Goal: Task Accomplishment & Management: Complete application form

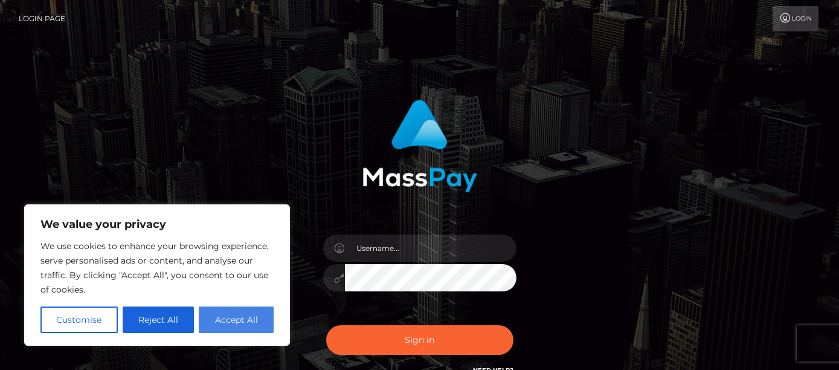
click at [242, 320] on button "Accept All" at bounding box center [236, 319] width 75 height 27
checkbox input "true"
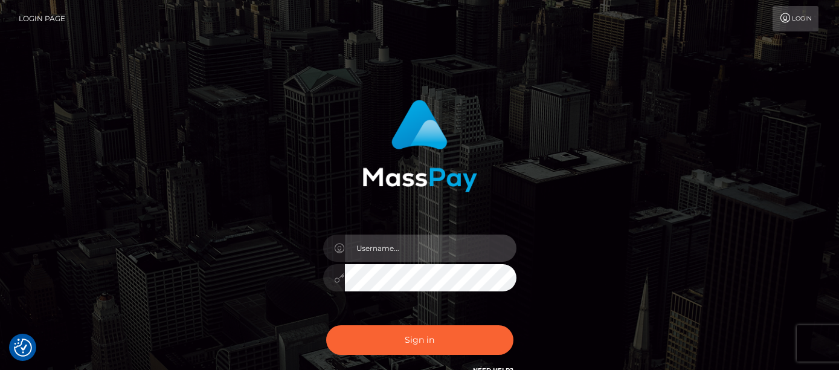
click at [366, 254] on input "text" at bounding box center [431, 247] width 172 height 27
type input "a"
type input "fred@verbrauchervorteil.com"
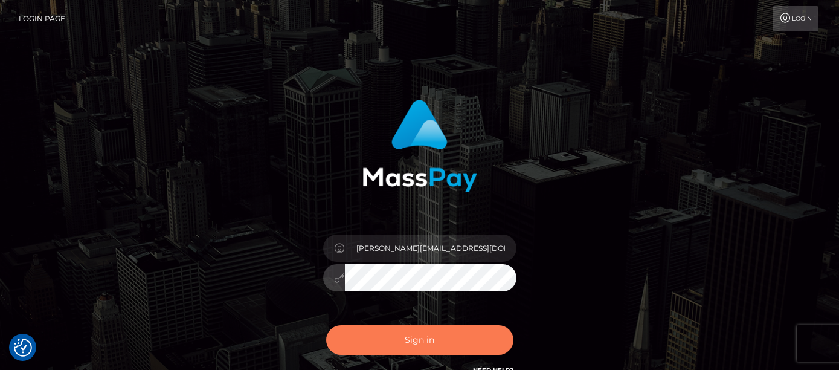
click at [427, 343] on button "Sign in" at bounding box center [419, 340] width 187 height 30
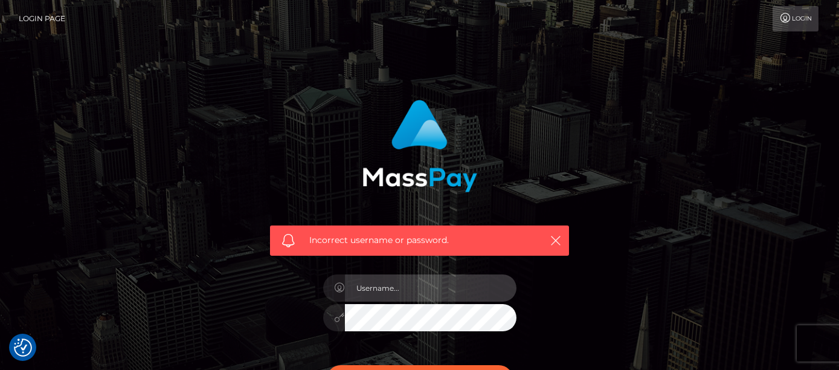
click at [369, 288] on input "text" at bounding box center [431, 287] width 172 height 27
type input "[PERSON_NAME][EMAIL_ADDRESS][DOMAIN_NAME]"
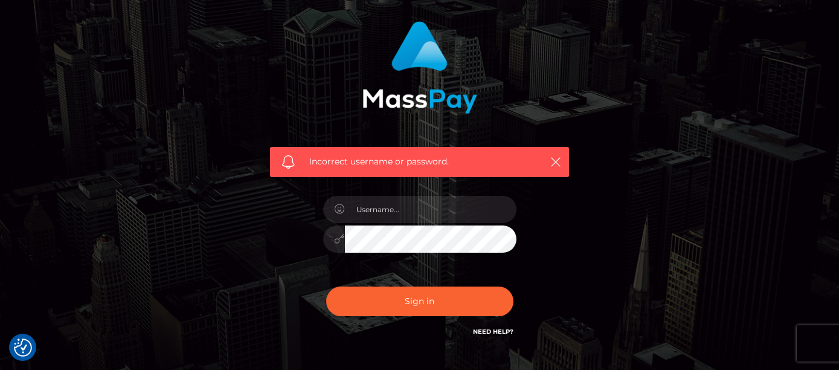
scroll to position [91, 0]
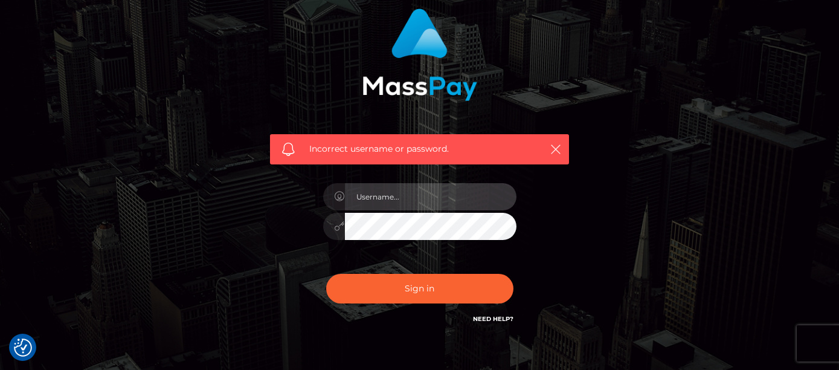
click at [355, 199] on input "text" at bounding box center [431, 196] width 172 height 27
type input "[PERSON_NAME][EMAIL_ADDRESS][DOMAIN_NAME]"
click at [326, 274] on button "Sign in" at bounding box center [419, 289] width 187 height 30
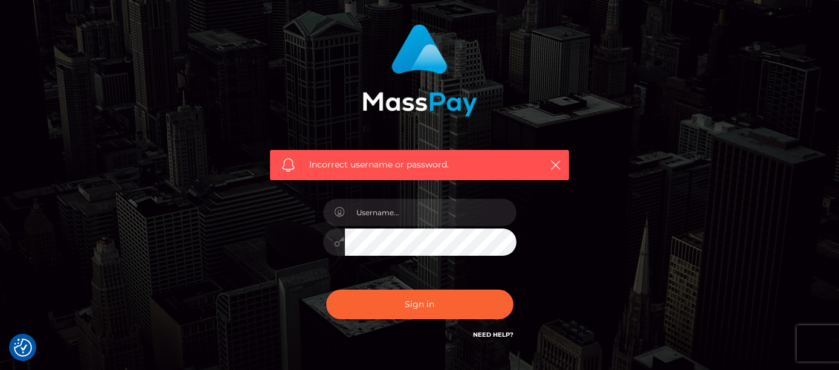
scroll to position [91, 0]
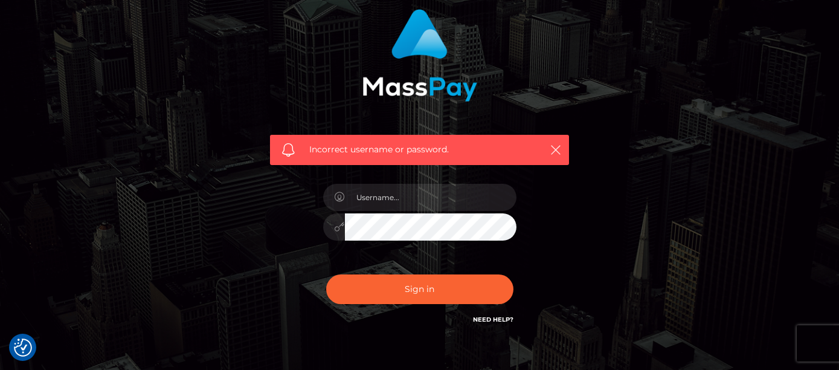
click at [488, 320] on link "Need Help?" at bounding box center [493, 319] width 40 height 8
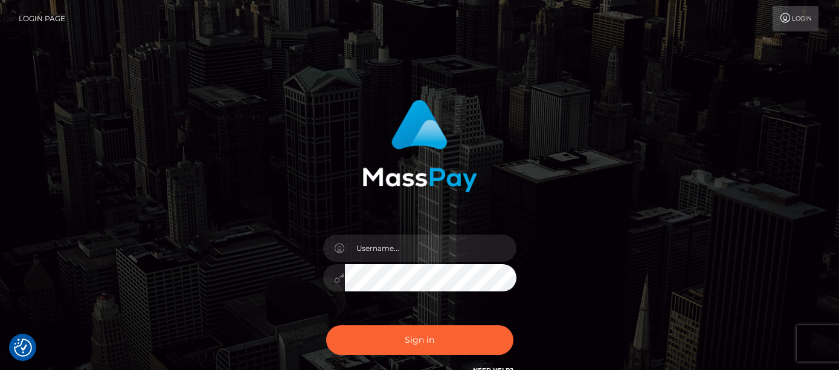
checkbox input "true"
click at [798, 21] on link "Login" at bounding box center [796, 18] width 46 height 25
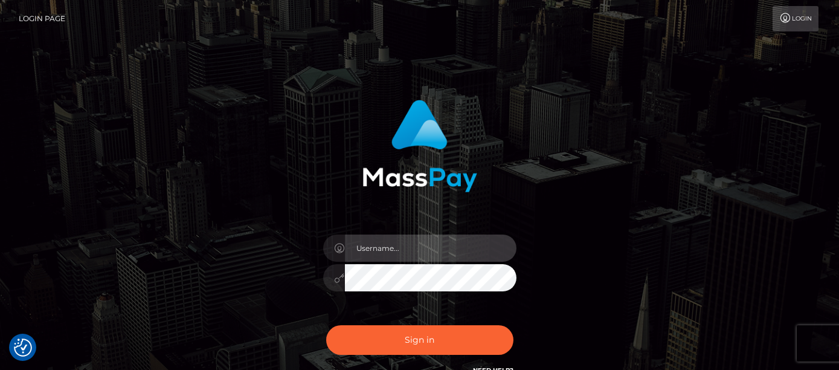
click at [375, 251] on input "text" at bounding box center [431, 247] width 172 height 27
type input "[PERSON_NAME][EMAIL_ADDRESS][DOMAIN_NAME]"
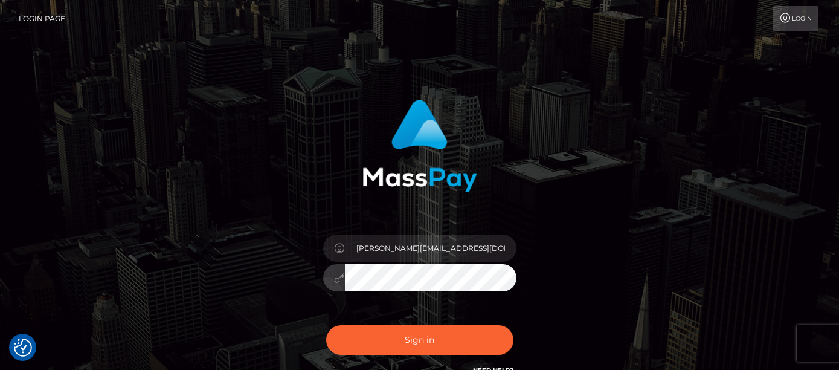
click at [326, 325] on button "Sign in" at bounding box center [419, 340] width 187 height 30
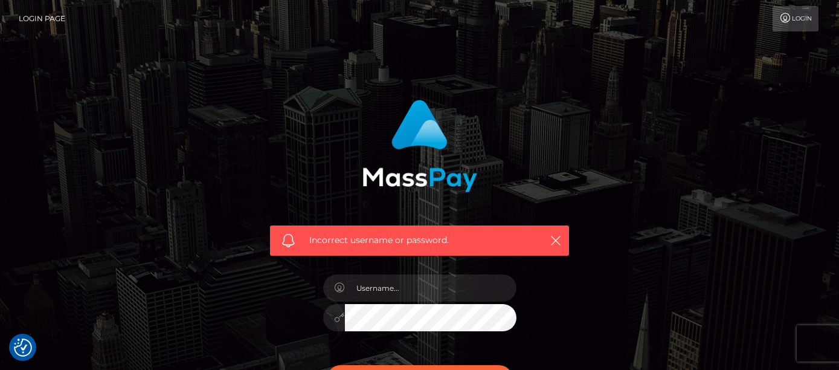
click at [46, 18] on link "Login Page" at bounding box center [42, 18] width 47 height 25
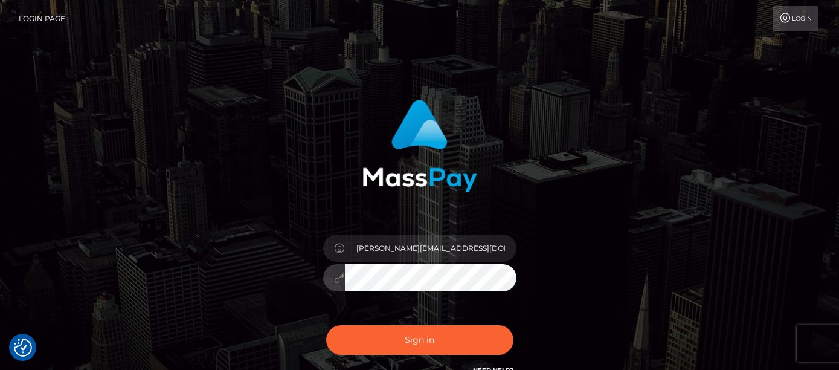
click at [326, 325] on button "Sign in" at bounding box center [419, 340] width 187 height 30
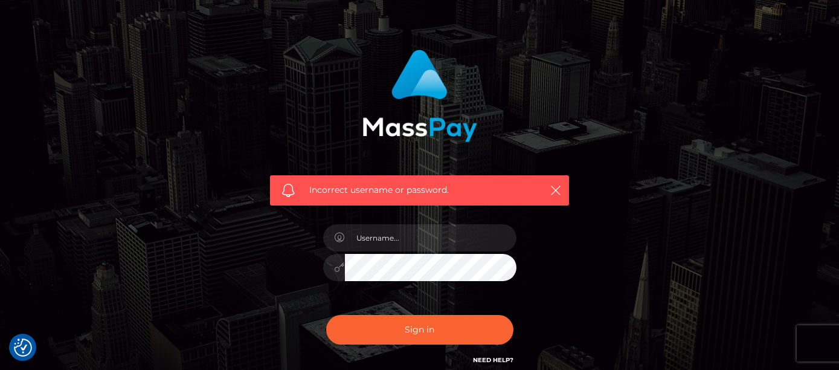
scroll to position [78, 0]
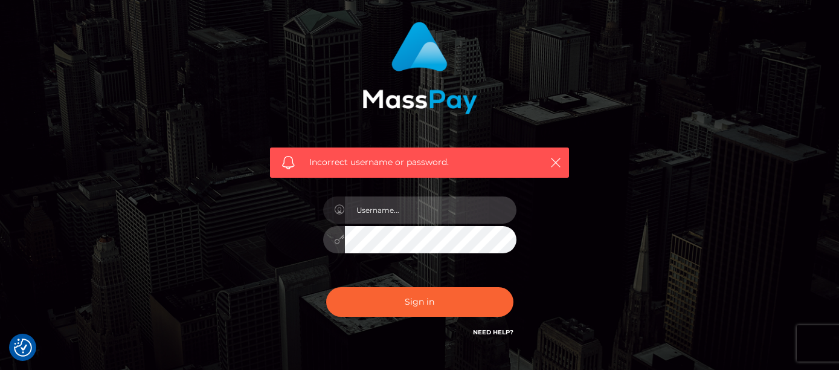
click at [361, 216] on input "text" at bounding box center [431, 209] width 172 height 27
type input "[PERSON_NAME][EMAIL_ADDRESS][DOMAIN_NAME]"
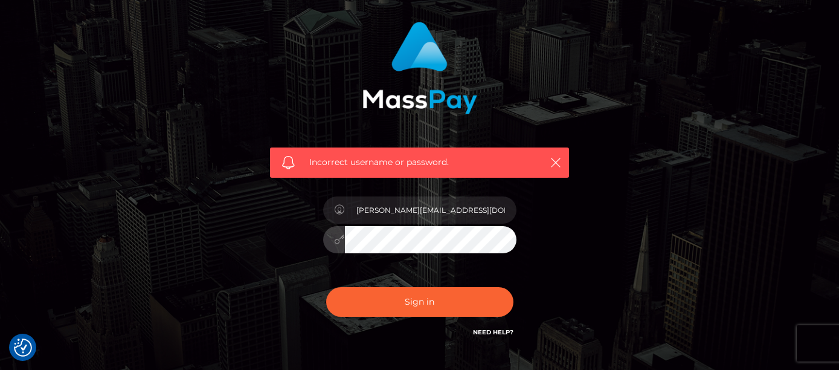
click at [326, 287] on button "Sign in" at bounding box center [419, 302] width 187 height 30
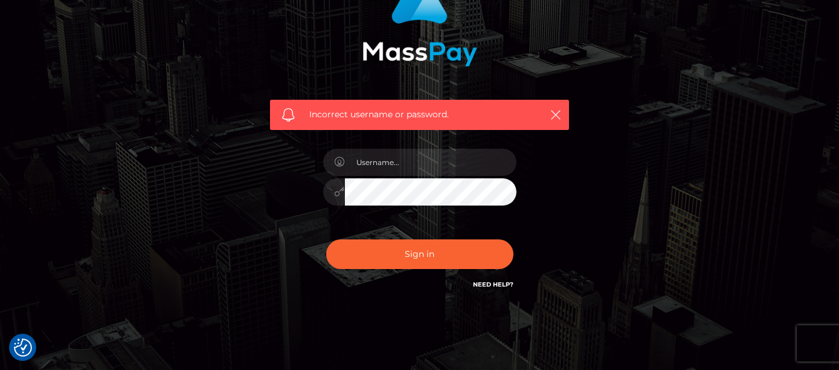
scroll to position [126, 0]
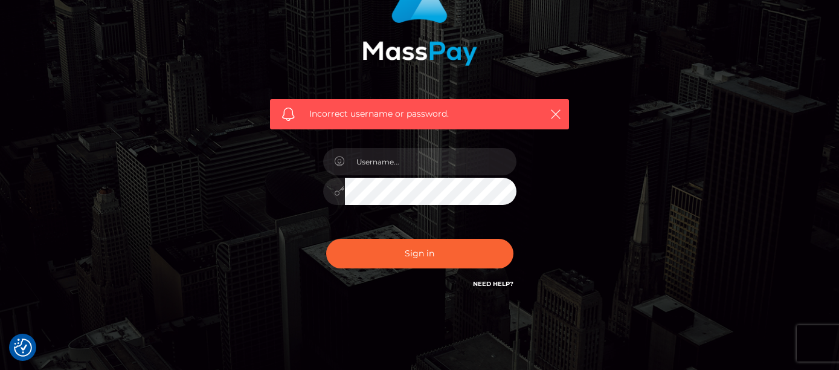
click at [487, 282] on link "Need Help?" at bounding box center [493, 284] width 40 height 8
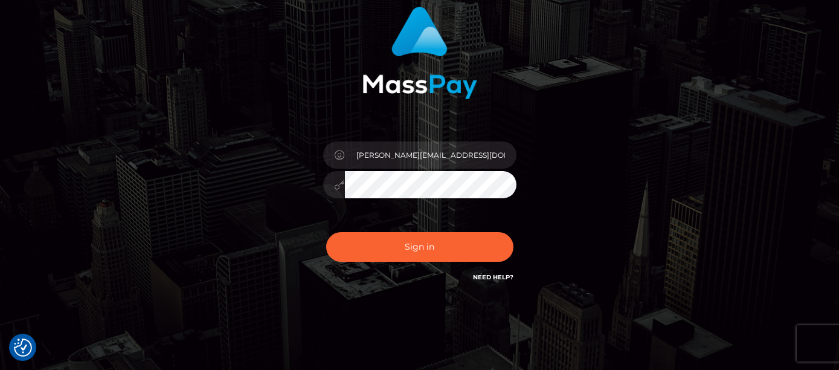
scroll to position [119, 0]
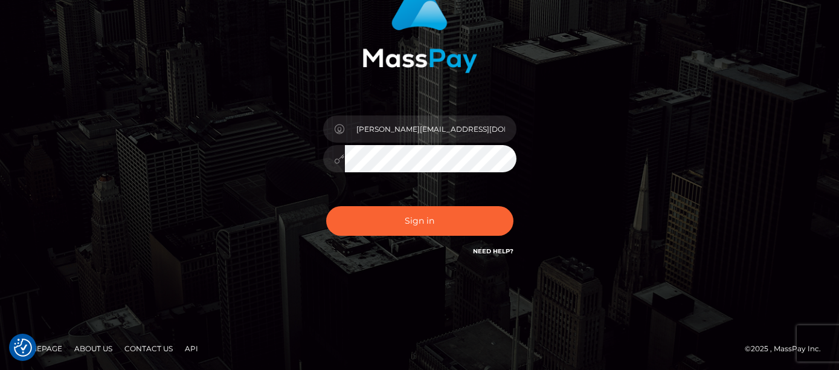
click at [143, 345] on link "Contact Us" at bounding box center [149, 348] width 58 height 19
click at [101, 343] on link "About Us" at bounding box center [93, 348] width 48 height 19
